Goal: Task Accomplishment & Management: Complete application form

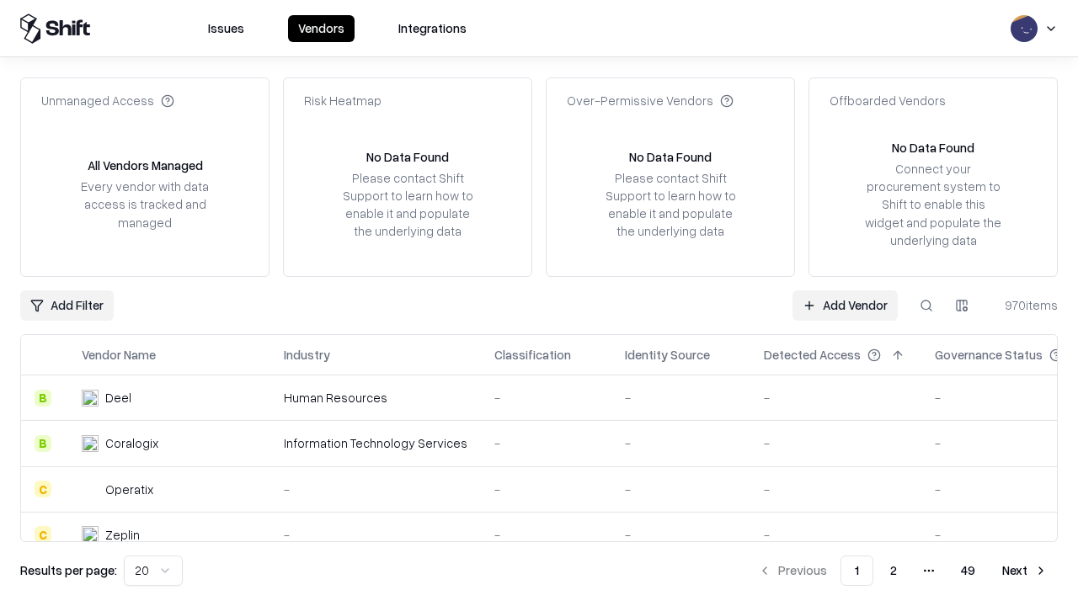
click at [845, 305] on link "Add Vendor" at bounding box center [845, 306] width 105 height 30
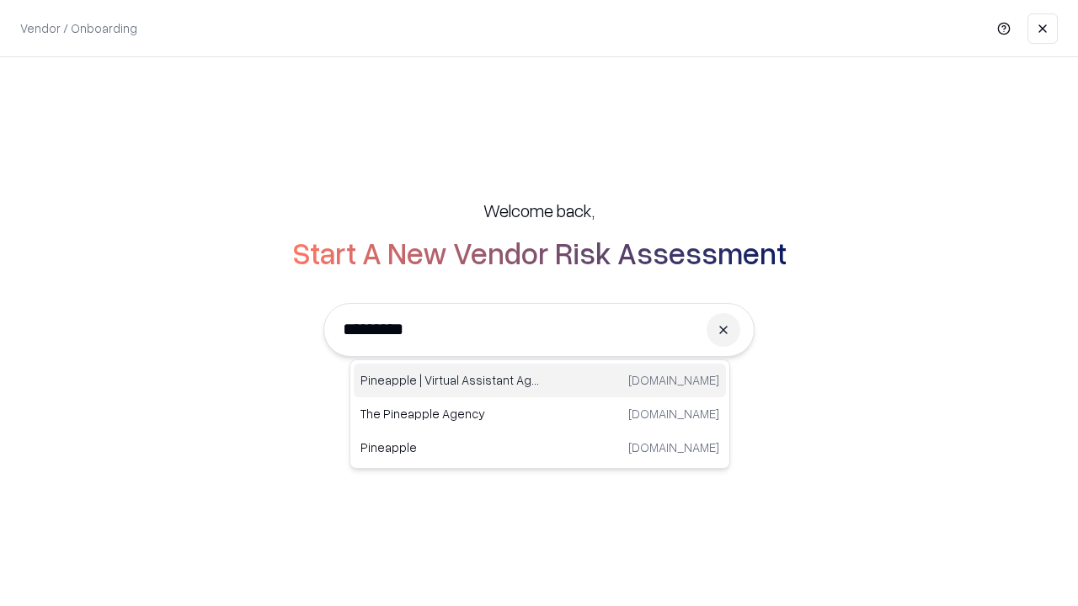
click at [540, 381] on div "Pineapple | Virtual Assistant Agency [DOMAIN_NAME]" at bounding box center [540, 381] width 372 height 34
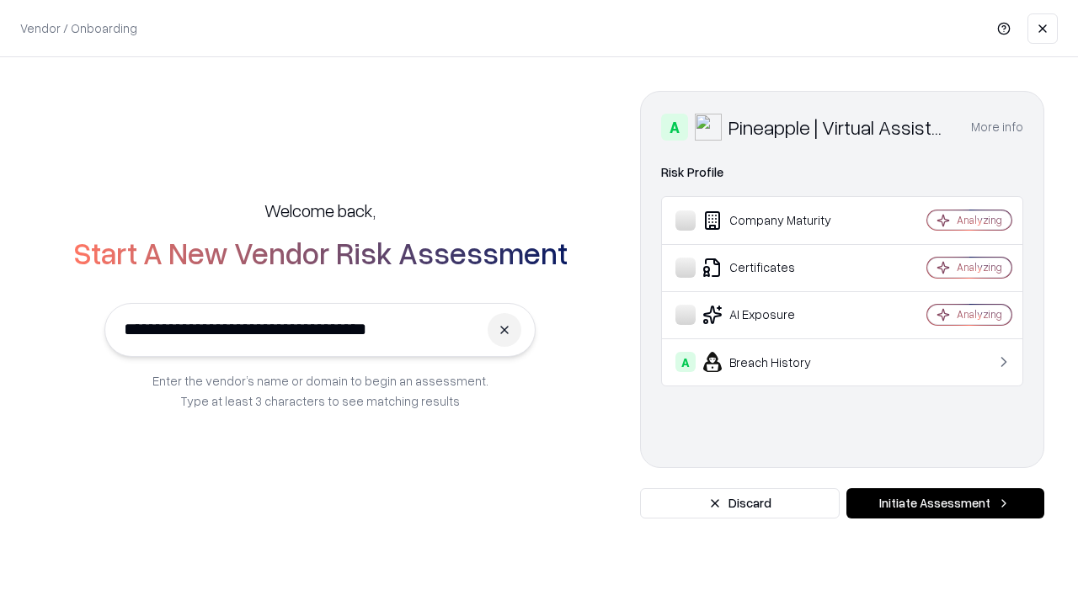
type input "**********"
click at [945, 504] on button "Initiate Assessment" at bounding box center [946, 504] width 198 height 30
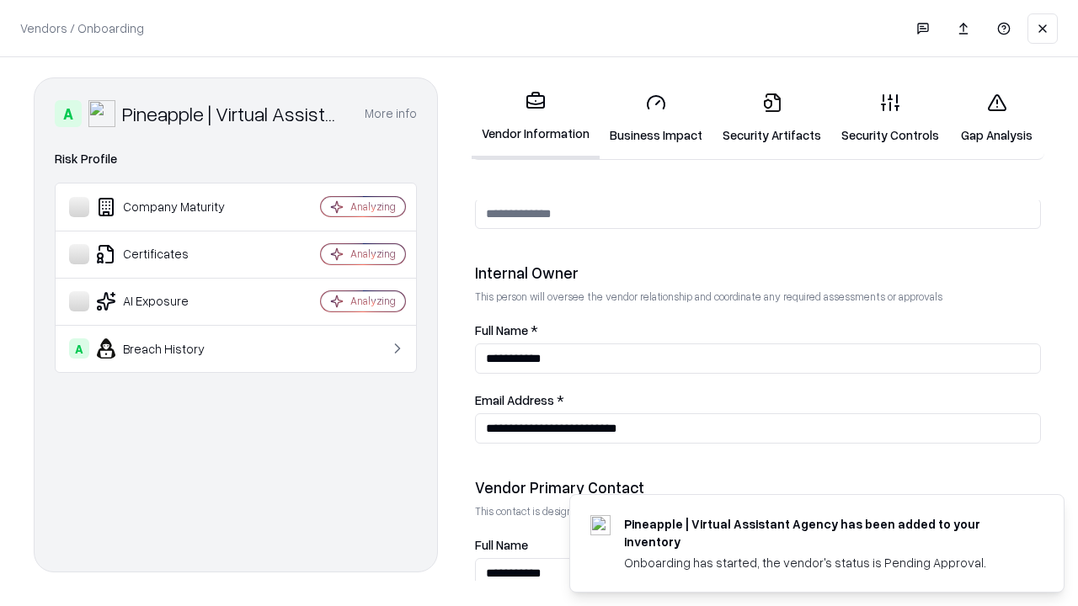
scroll to position [873, 0]
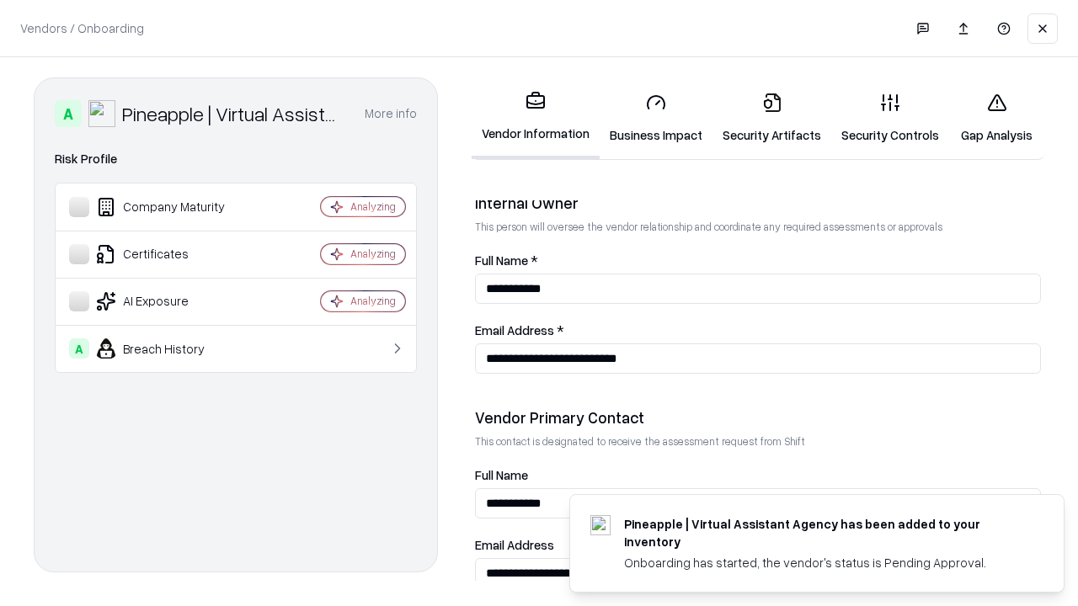
click at [656, 118] on link "Business Impact" at bounding box center [656, 118] width 113 height 78
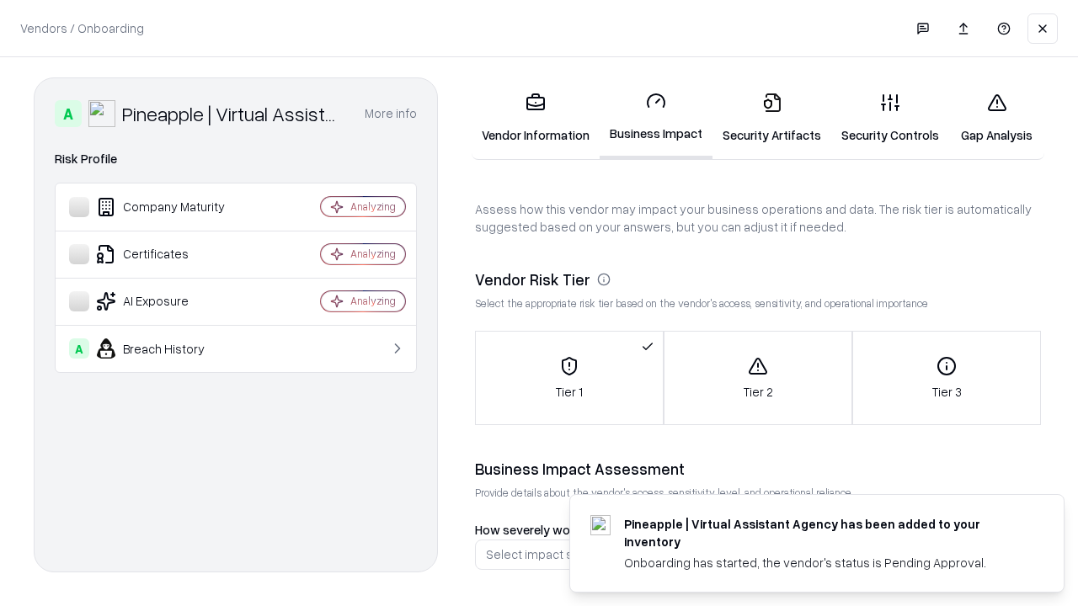
click at [772, 118] on link "Security Artifacts" at bounding box center [772, 118] width 119 height 78
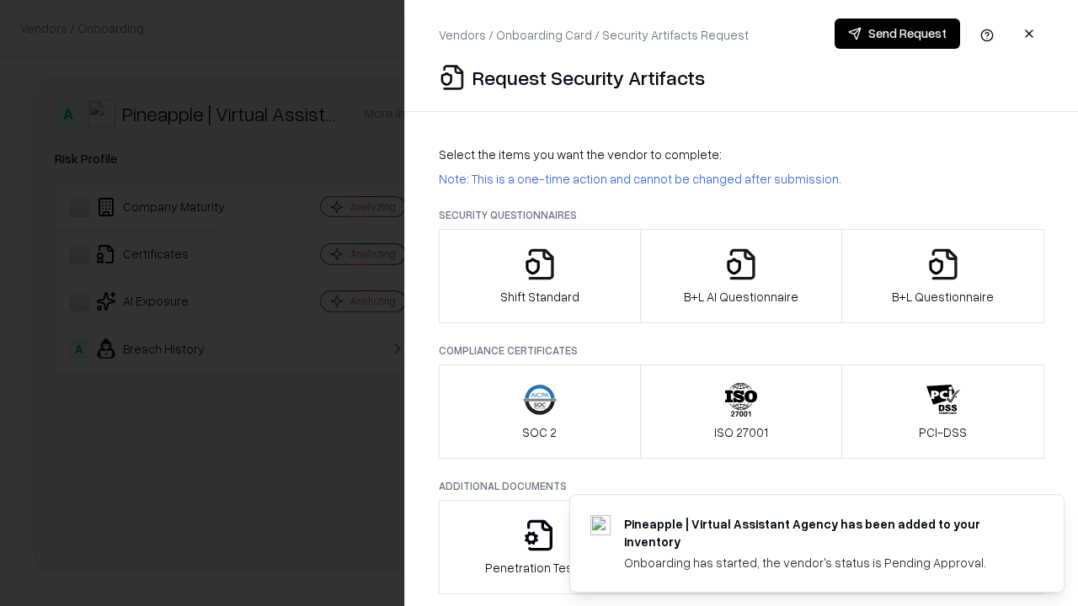
click at [539, 276] on icon "button" at bounding box center [540, 265] width 34 height 34
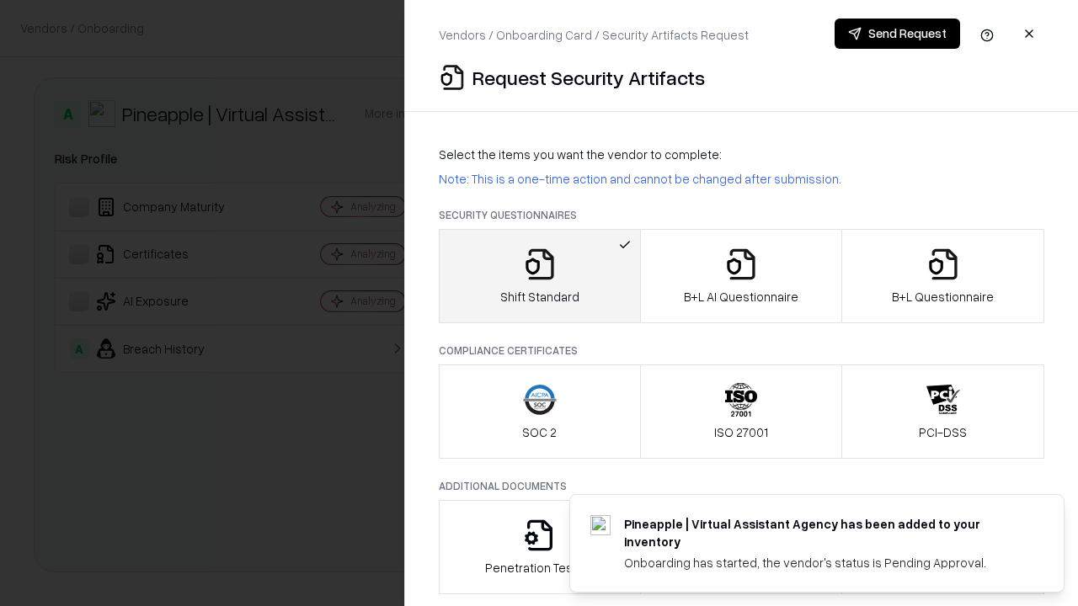
click at [897, 34] on button "Send Request" at bounding box center [898, 34] width 126 height 30
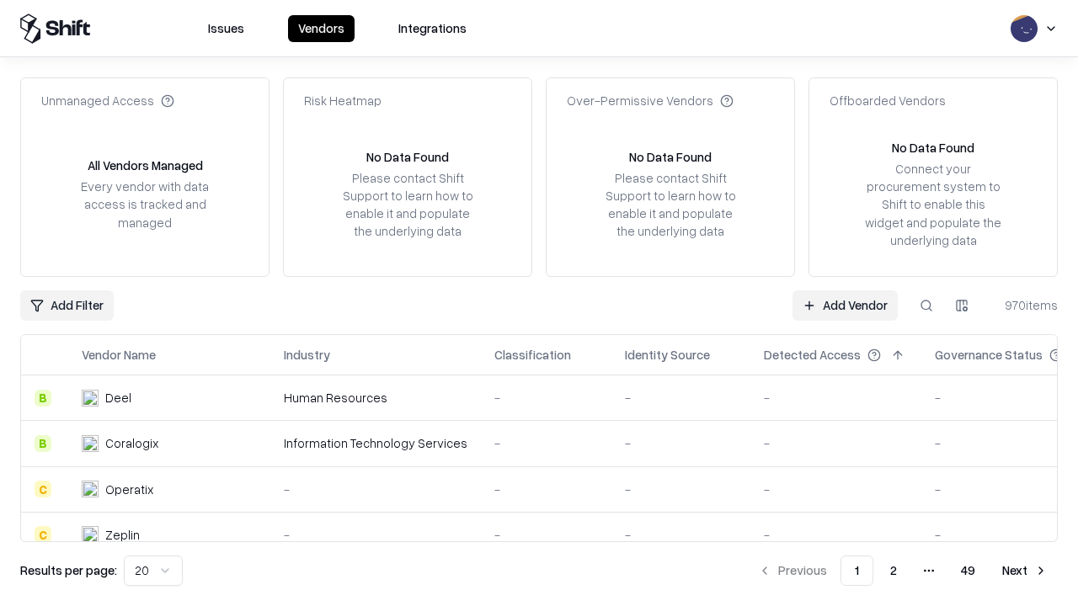
click at [927, 305] on button at bounding box center [926, 306] width 30 height 30
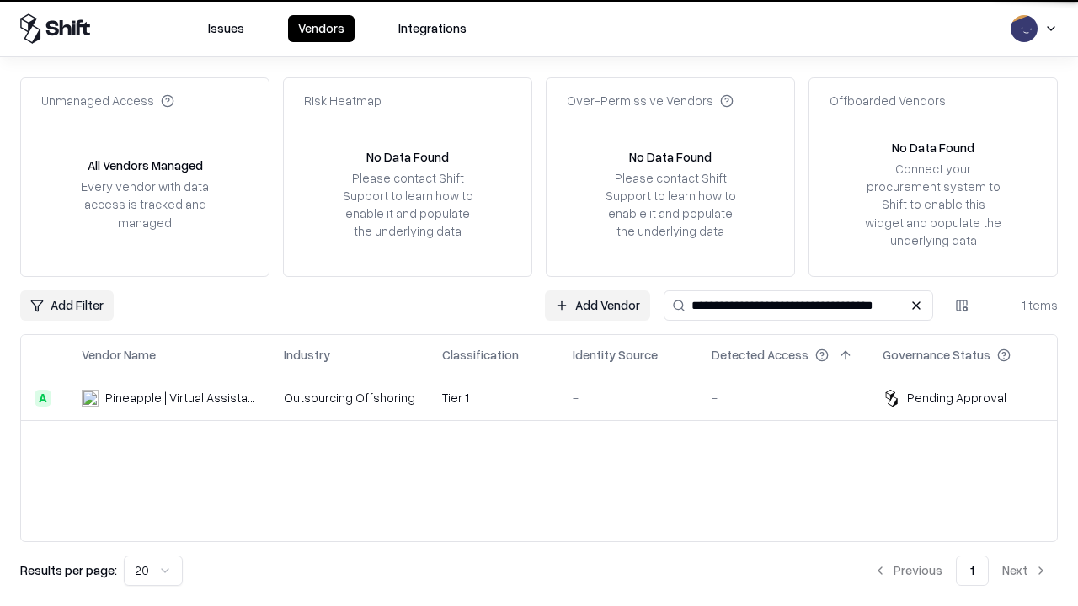
type input "**********"
click at [549, 398] on td "Tier 1" at bounding box center [494, 398] width 131 height 45
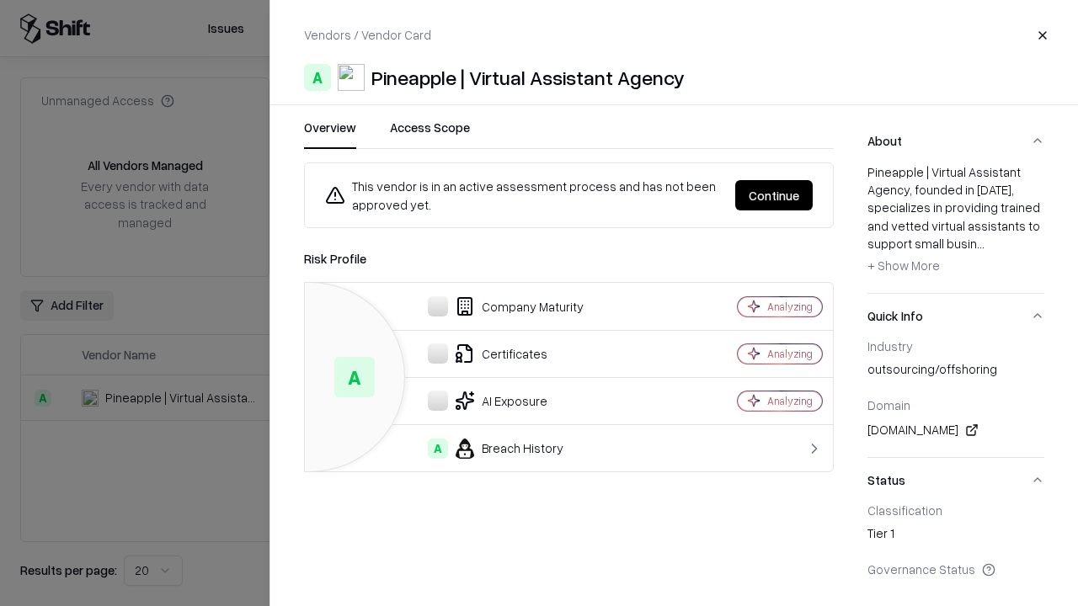
click at [774, 195] on button "Continue" at bounding box center [773, 195] width 77 height 30
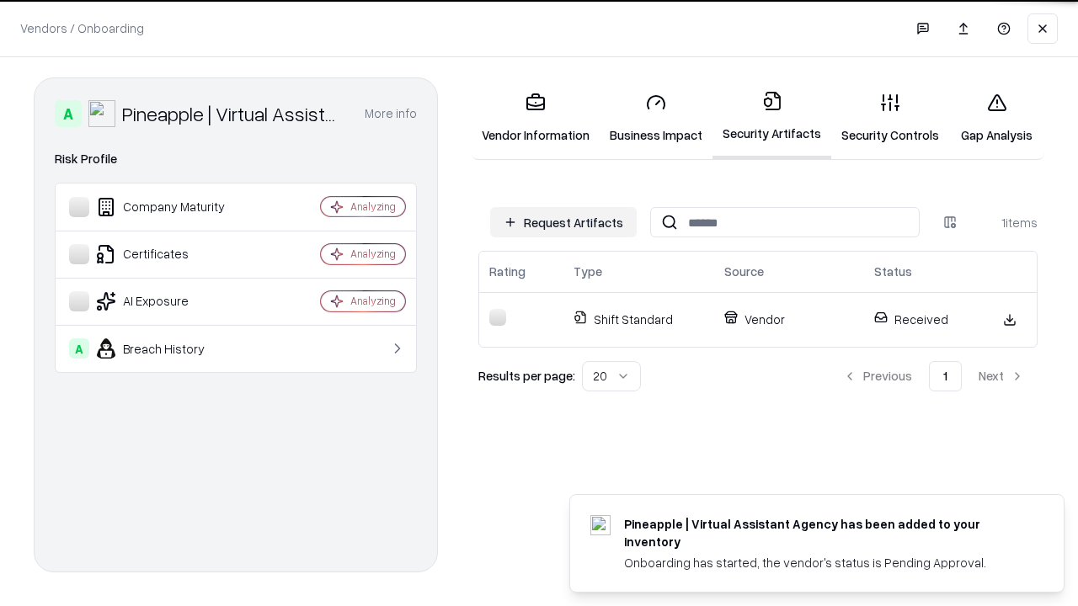
click at [890, 118] on link "Security Controls" at bounding box center [890, 118] width 118 height 78
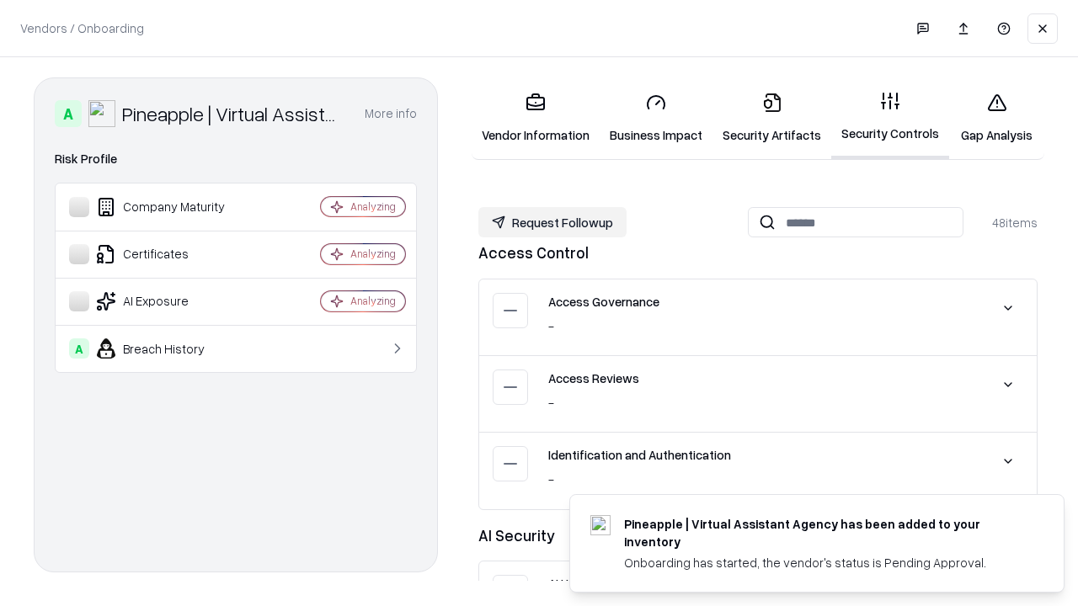
click at [553, 222] on button "Request Followup" at bounding box center [552, 222] width 148 height 30
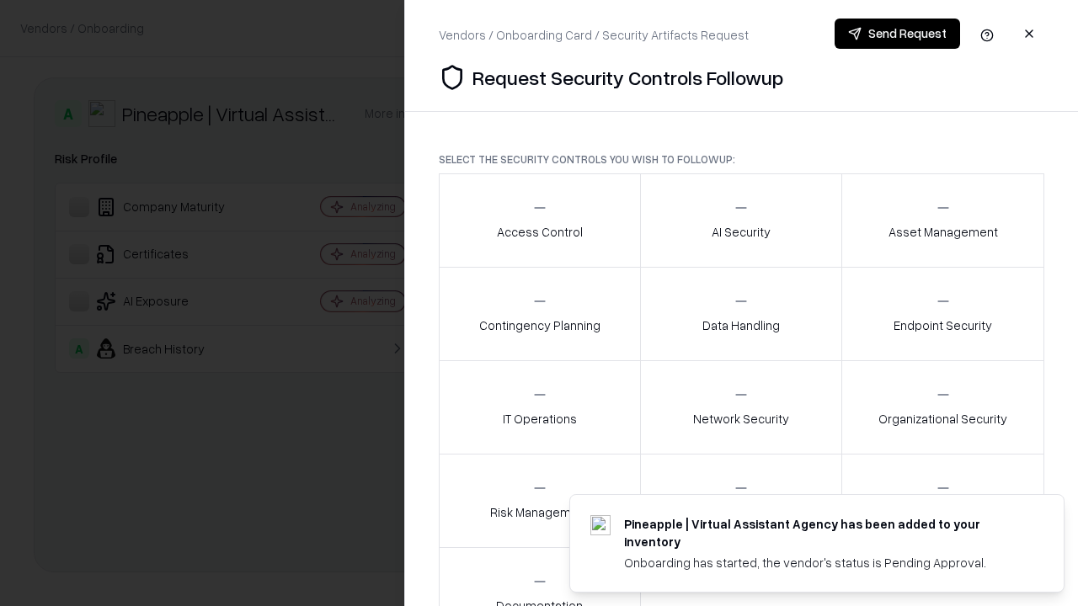
click at [539, 221] on div "Access Control" at bounding box center [540, 220] width 86 height 41
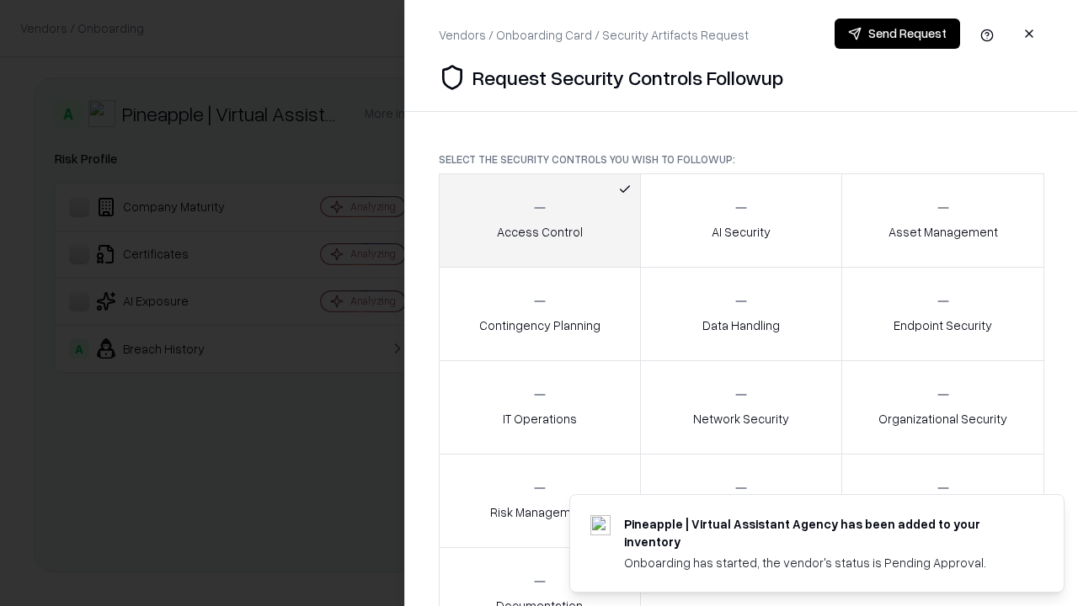
click at [897, 34] on button "Send Request" at bounding box center [898, 34] width 126 height 30
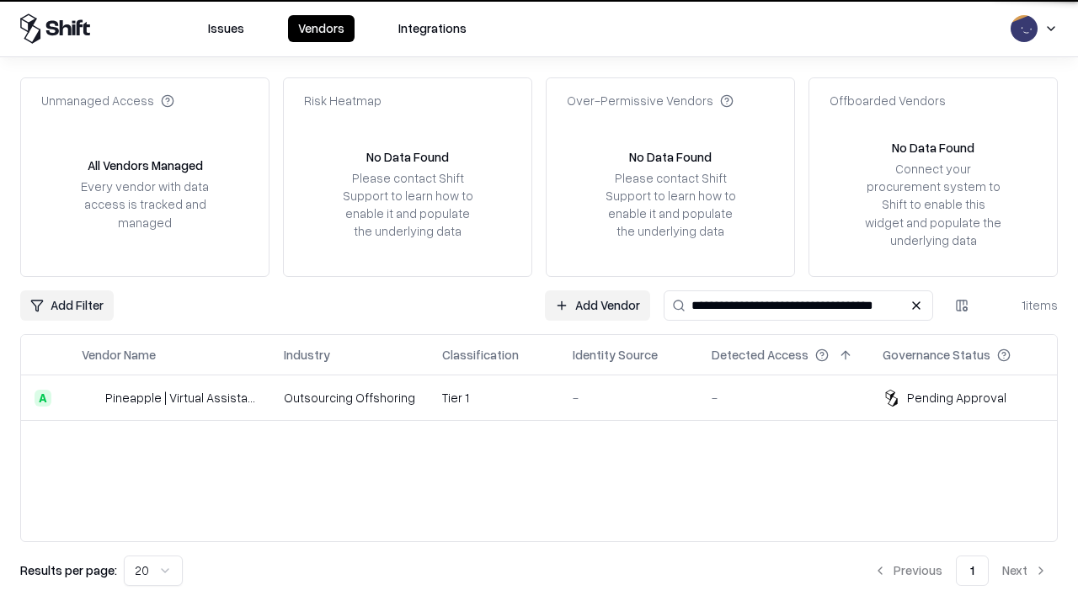
type input "**********"
click at [549, 398] on td "Tier 1" at bounding box center [494, 398] width 131 height 45
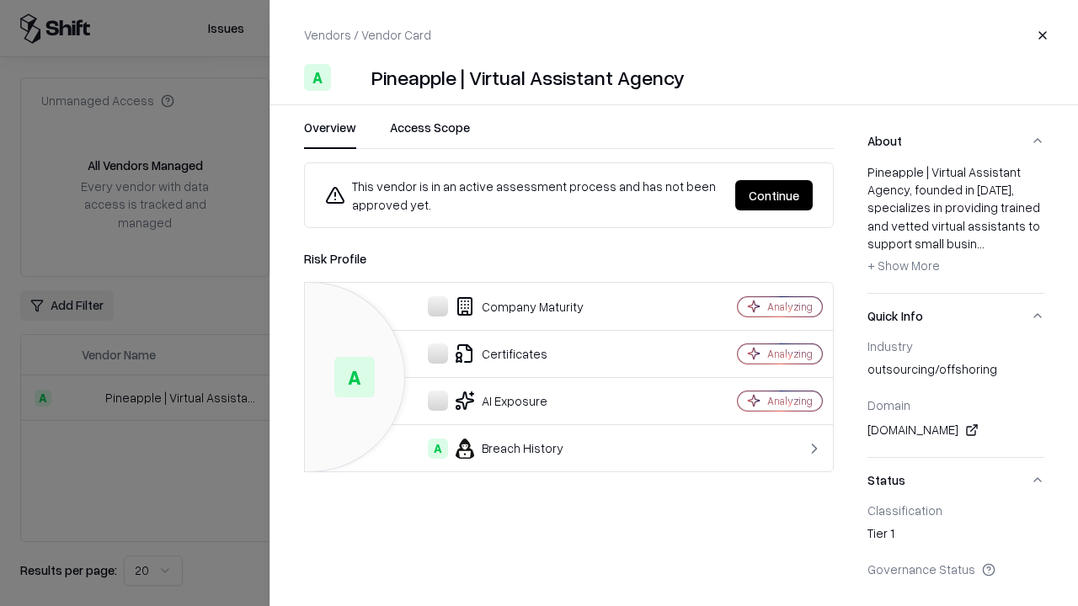
click at [774, 195] on button "Continue" at bounding box center [773, 195] width 77 height 30
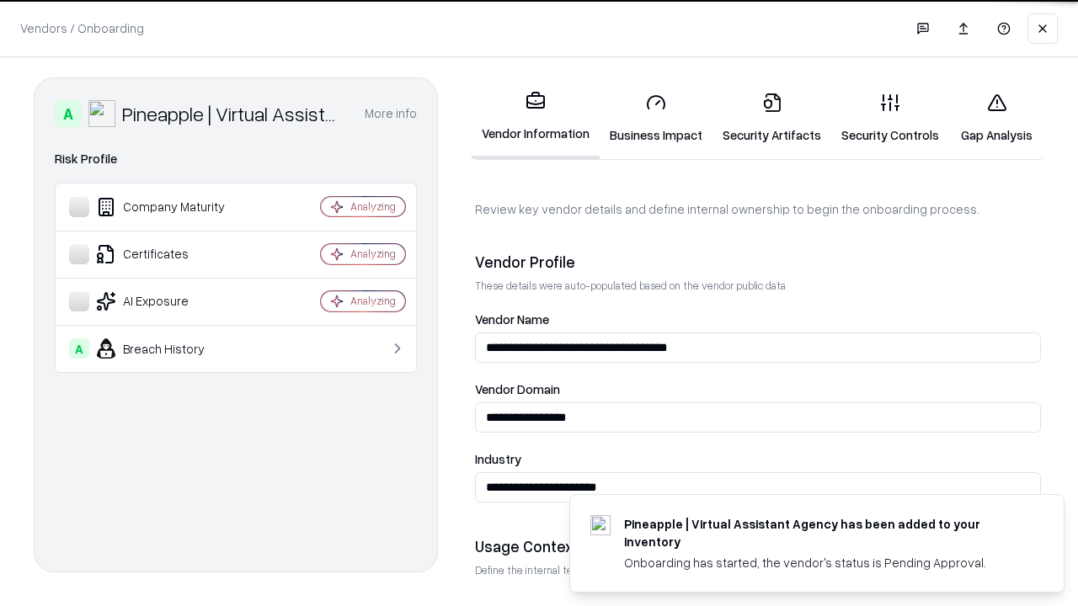
click at [996, 118] on link "Gap Analysis" at bounding box center [996, 118] width 95 height 78
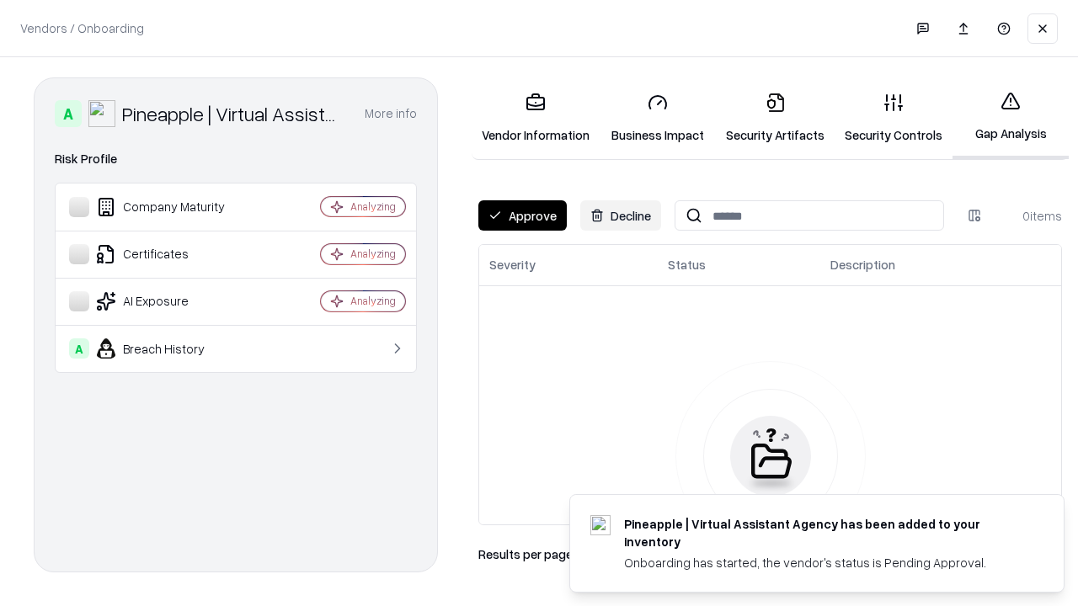
click at [522, 216] on button "Approve" at bounding box center [522, 215] width 88 height 30
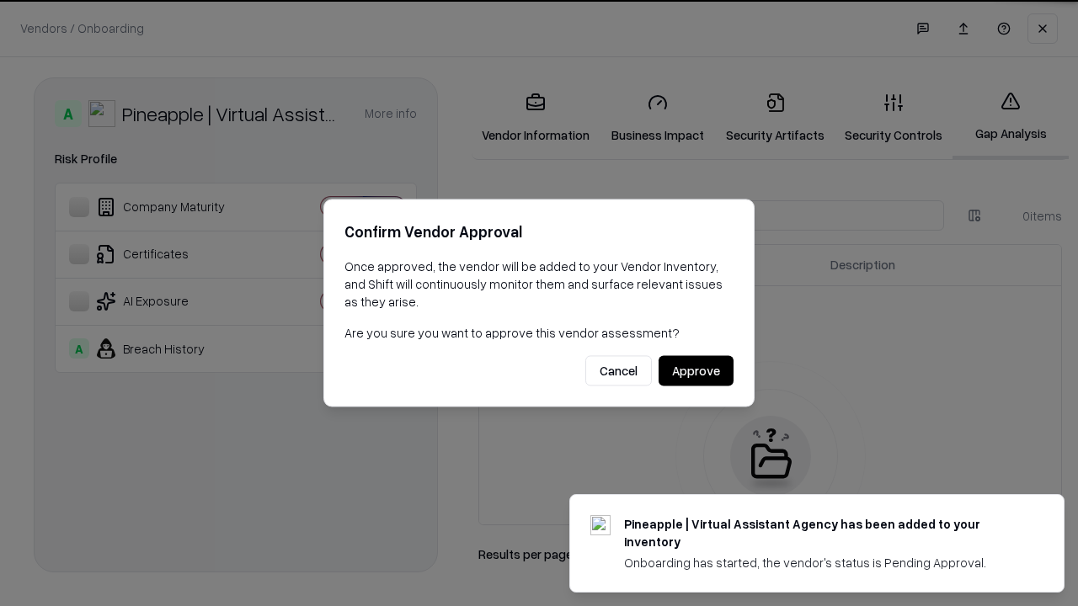
click at [696, 371] on button "Approve" at bounding box center [696, 371] width 75 height 30
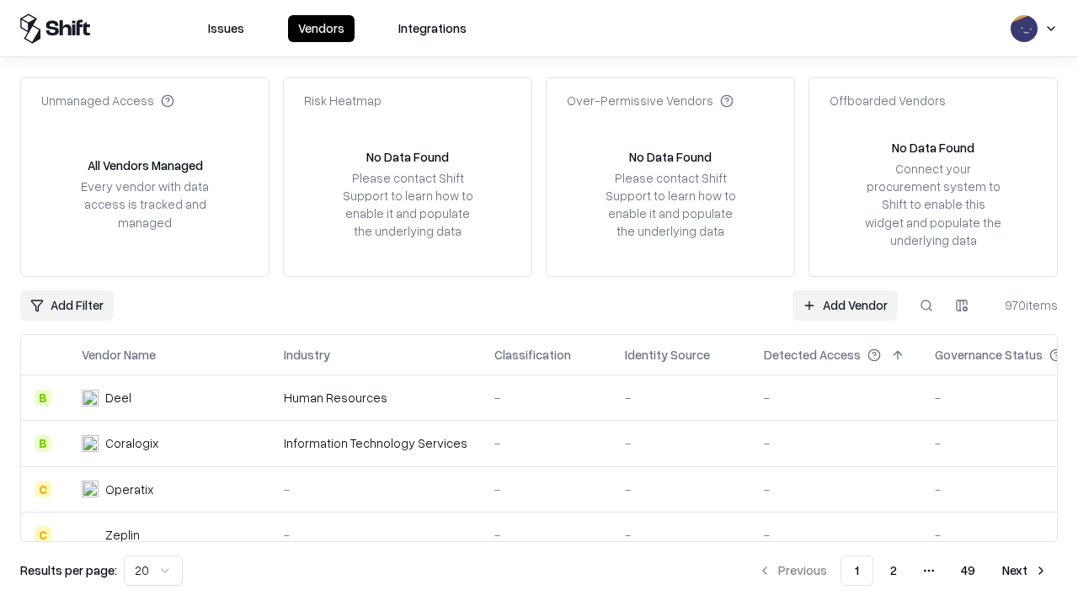
type input "**********"
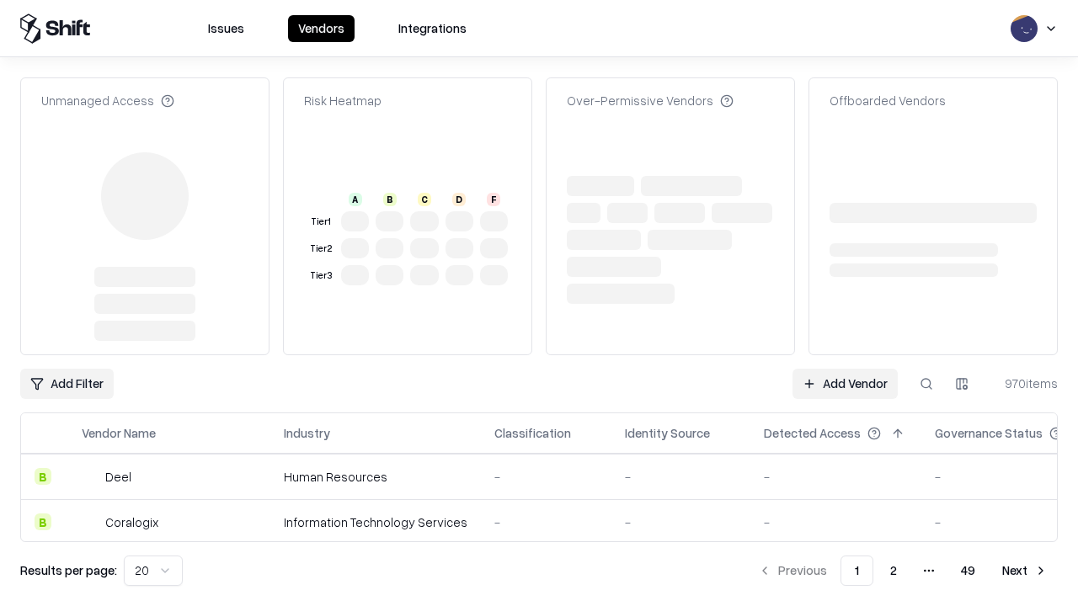
click at [845, 369] on link "Add Vendor" at bounding box center [845, 384] width 105 height 30
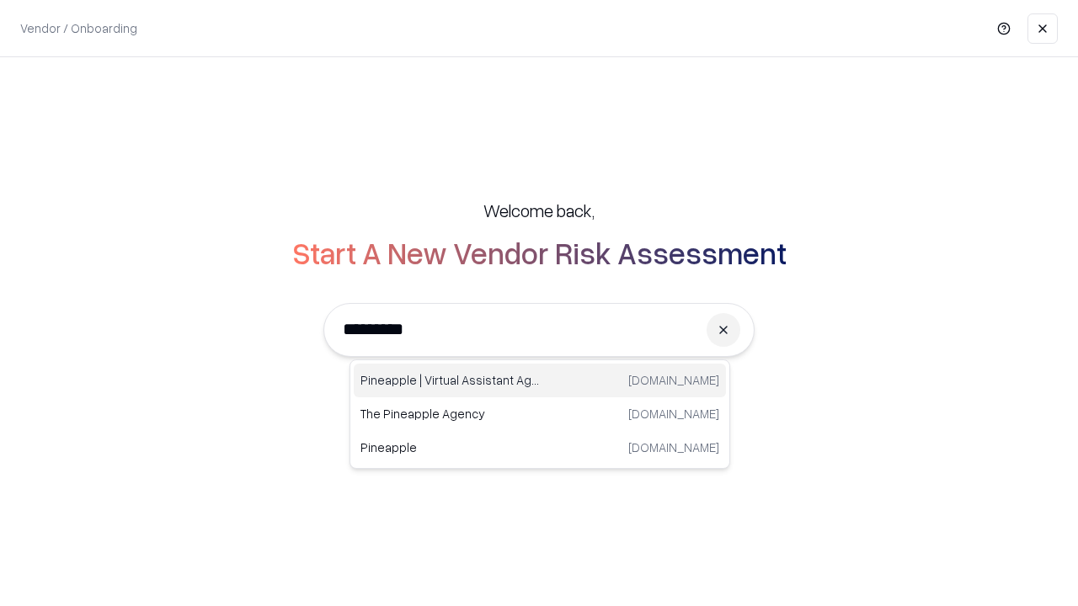
click at [540, 381] on div "Pineapple | Virtual Assistant Agency [DOMAIN_NAME]" at bounding box center [540, 381] width 372 height 34
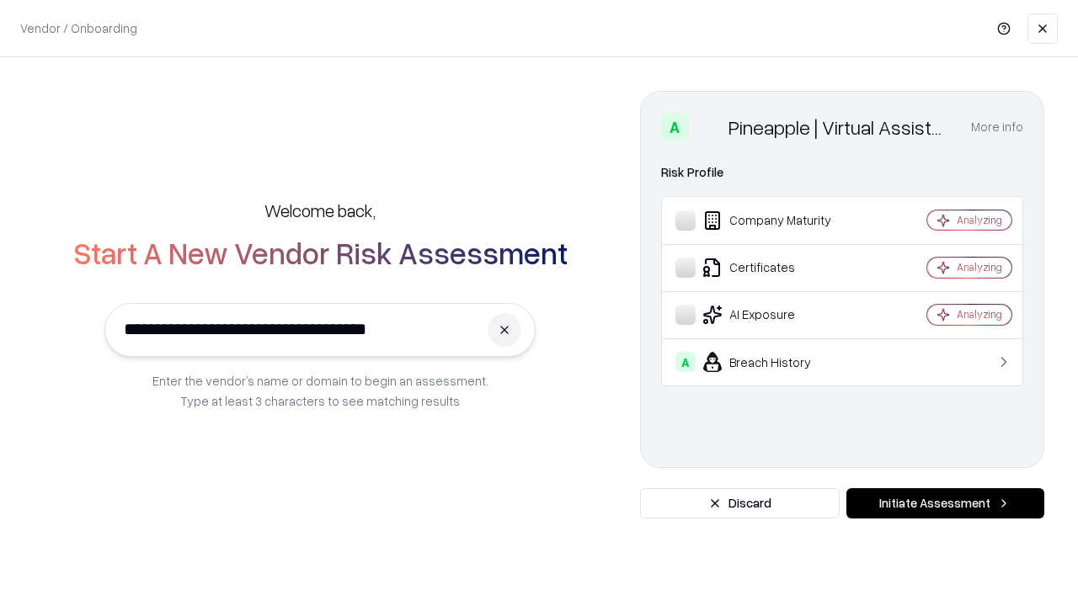
type input "**********"
click at [945, 504] on button "Initiate Assessment" at bounding box center [946, 504] width 198 height 30
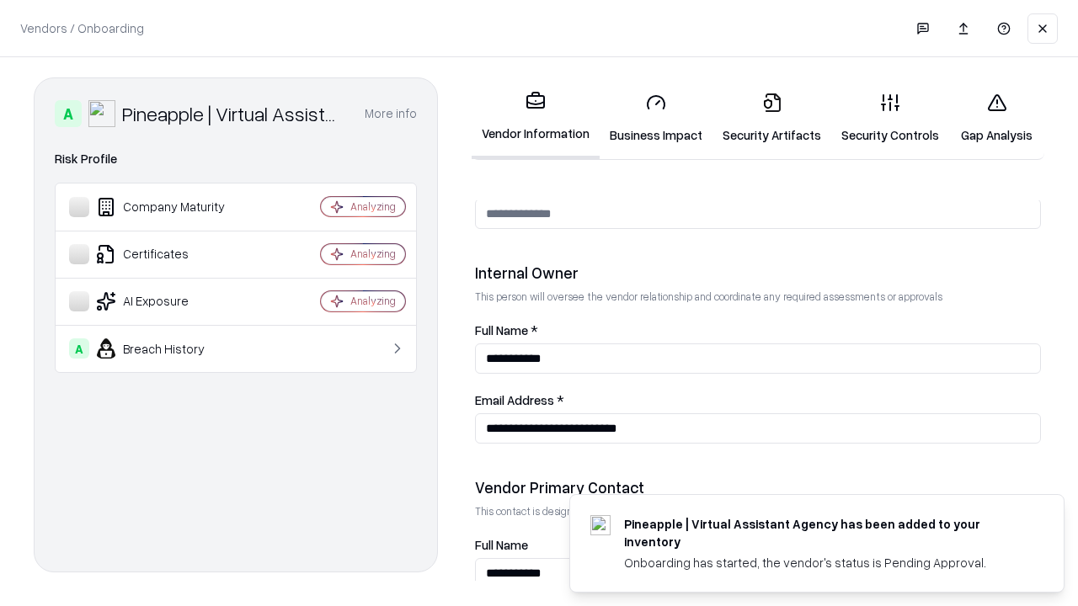
scroll to position [873, 0]
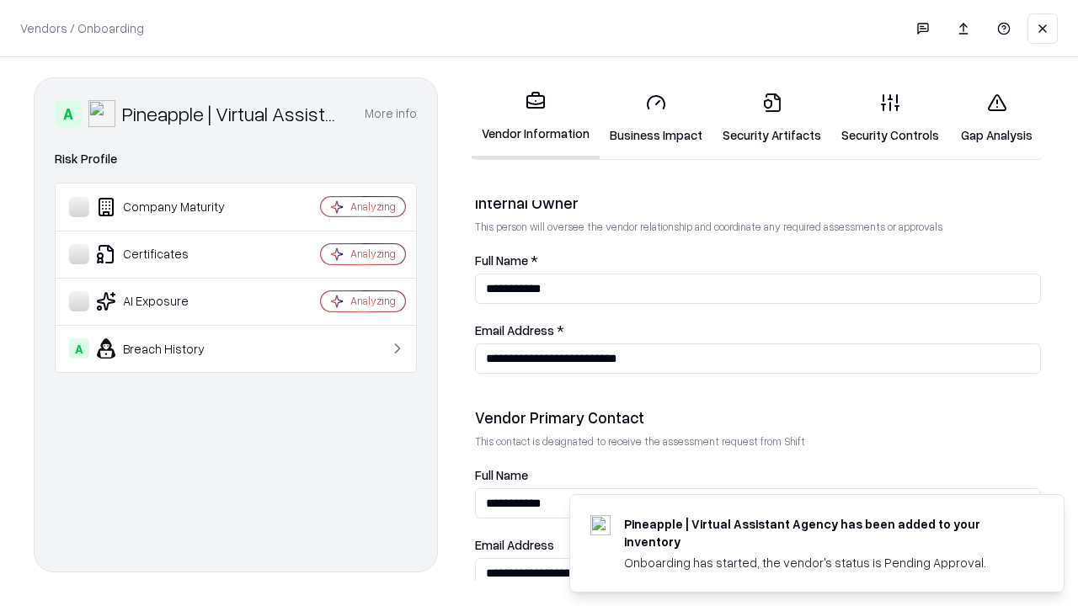
click at [996, 118] on link "Gap Analysis" at bounding box center [996, 118] width 95 height 78
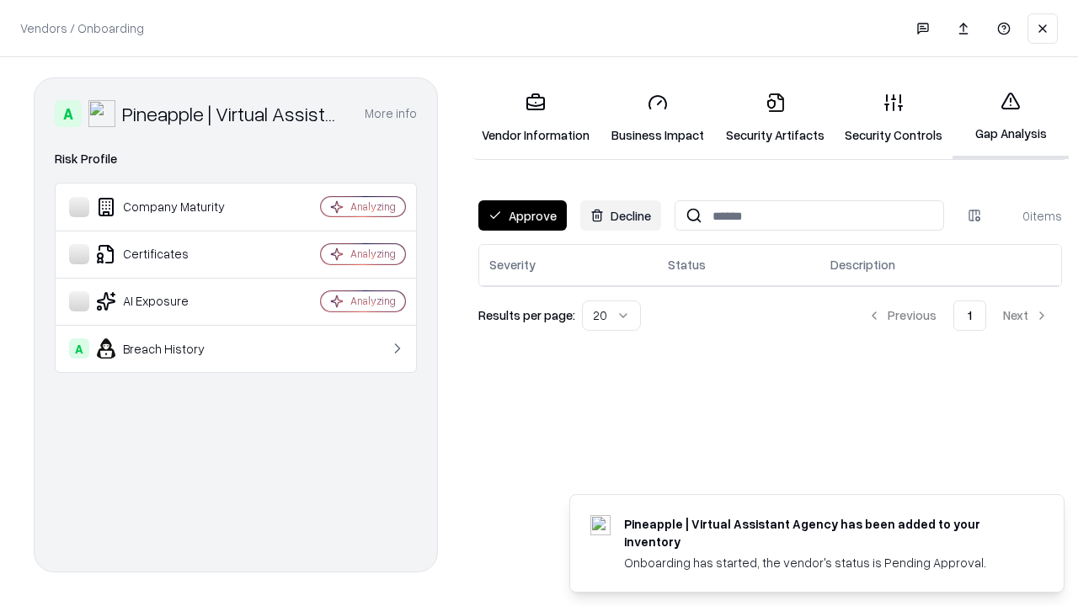
click at [522, 216] on button "Approve" at bounding box center [522, 215] width 88 height 30
